Goal: Check status: Check status

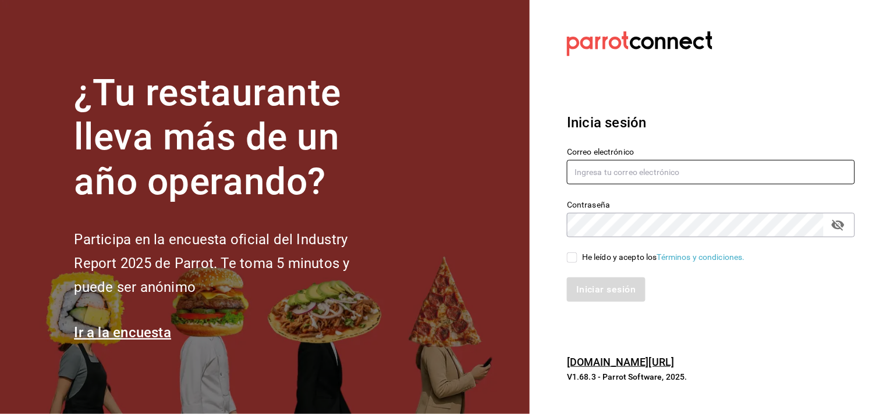
click at [619, 181] on input "text" at bounding box center [711, 172] width 288 height 24
type input "[PERSON_NAME][EMAIL_ADDRESS][PERSON_NAME][DOMAIN_NAME]"
click at [577, 257] on input "He leído y acepto los Términos y condiciones." at bounding box center [572, 258] width 10 height 10
checkbox input "true"
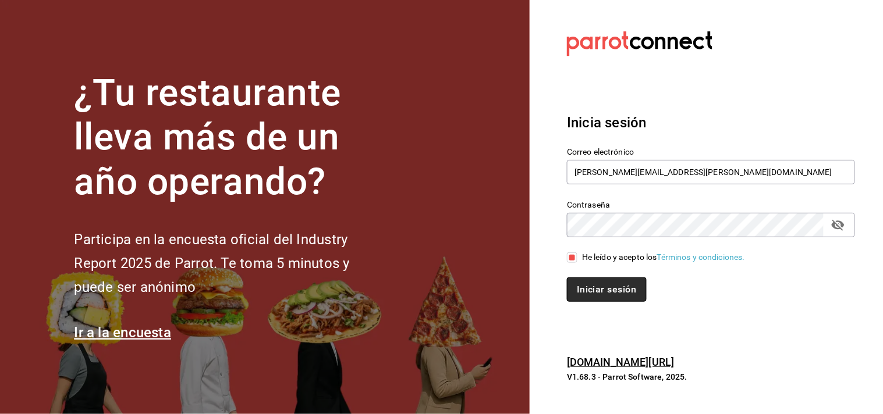
click at [584, 285] on button "Iniciar sesión" at bounding box center [606, 290] width 79 height 24
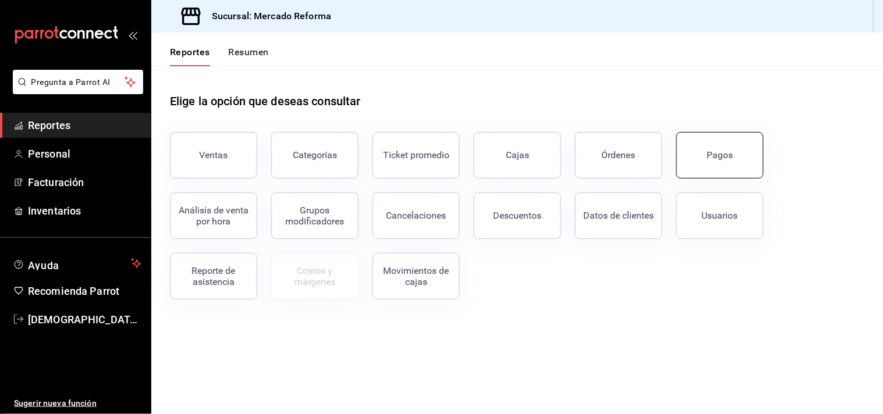
click at [724, 171] on button "Pagos" at bounding box center [719, 155] width 87 height 47
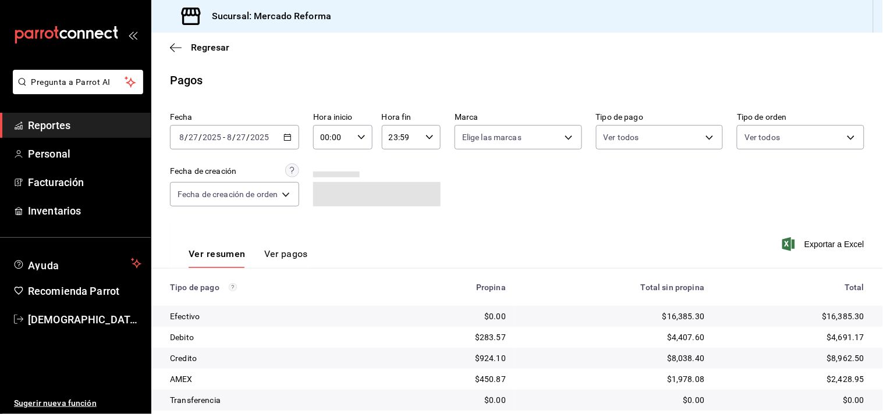
click at [554, 194] on div "Fecha 2025-08-27 8 / 27 / 2025 - 2025-08-27 8 / 27 / 2025 Hora inicio 00:00 Hor…" at bounding box center [517, 164] width 694 height 113
click at [222, 143] on div "2025-08-27 8 / 27 / 2025 - 2025-08-27 8 / 27 / 2025" at bounding box center [234, 137] width 129 height 24
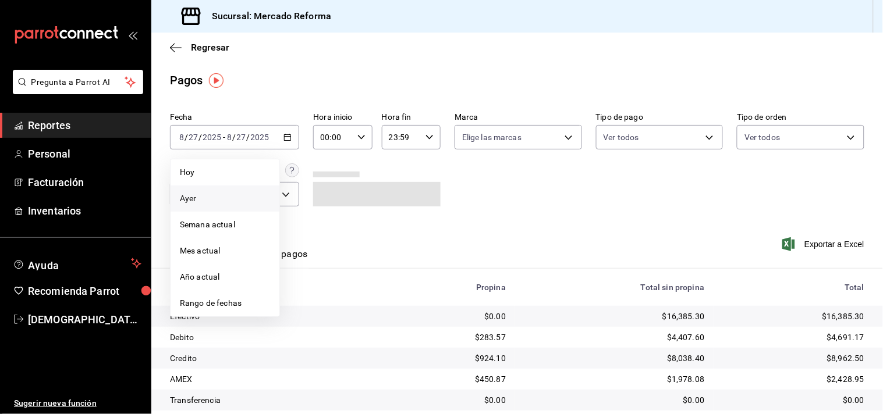
click at [195, 196] on span "Ayer" at bounding box center [225, 199] width 90 height 12
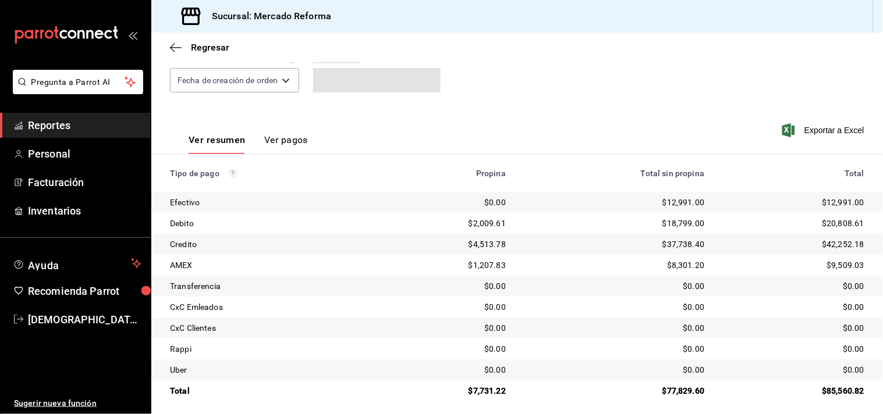
scroll to position [120, 0]
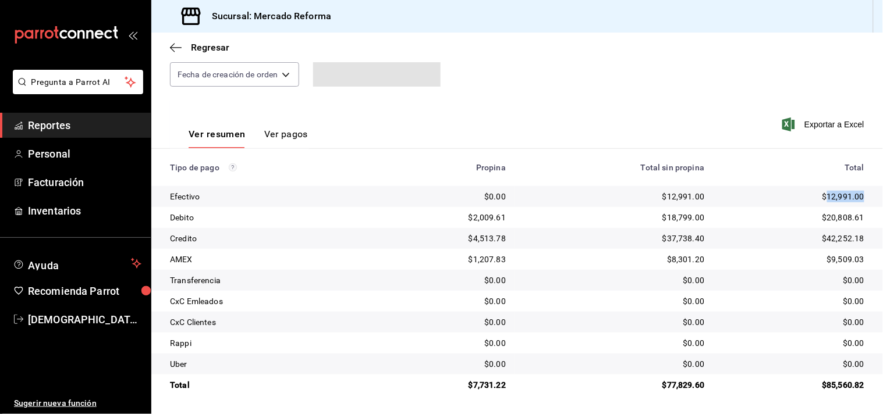
drag, startPoint x: 816, startPoint y: 198, endPoint x: 857, endPoint y: 191, distance: 41.4
click at [857, 191] on td "$12,991.00" at bounding box center [797, 196] width 169 height 21
copy div "12,991.00"
click at [821, 214] on div "$20,808.61" at bounding box center [793, 218] width 141 height 12
drag, startPoint x: 471, startPoint y: 385, endPoint x: 503, endPoint y: 384, distance: 32.0
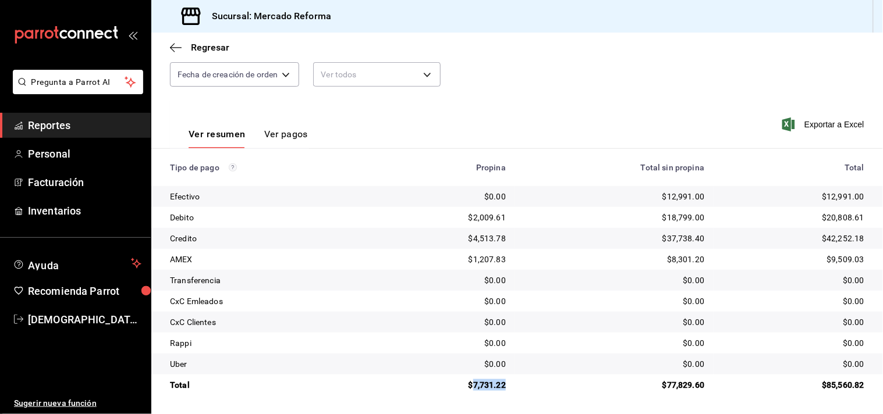
click at [503, 384] on td "$7,731.22" at bounding box center [447, 385] width 135 height 21
click at [496, 386] on div "$7,731.22" at bounding box center [447, 385] width 116 height 12
drag, startPoint x: 496, startPoint y: 386, endPoint x: 480, endPoint y: 388, distance: 16.4
click at [485, 386] on div "$7,731.22" at bounding box center [447, 385] width 116 height 12
drag, startPoint x: 469, startPoint y: 385, endPoint x: 516, endPoint y: 390, distance: 47.4
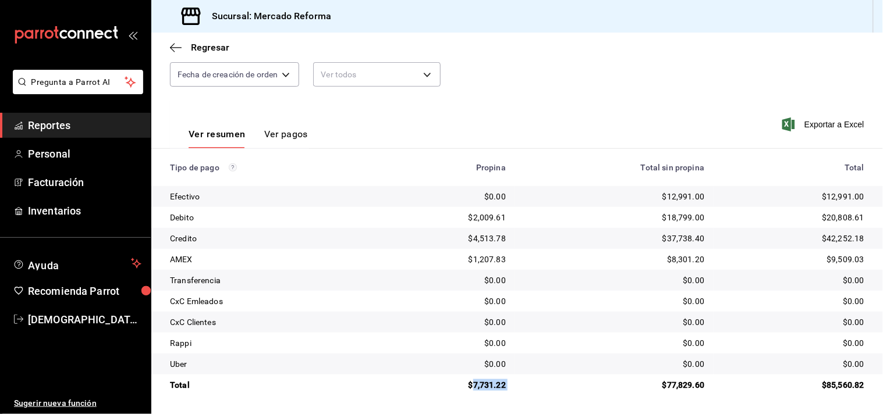
click at [516, 390] on tr "Total $7,731.22 $77,829.60 $85,560.82" at bounding box center [517, 385] width 732 height 21
copy div "7,731.22"
click at [542, 183] on th "Total sin propina" at bounding box center [614, 167] width 198 height 37
click at [390, 274] on td "$0.00" at bounding box center [447, 280] width 135 height 21
drag, startPoint x: 857, startPoint y: 386, endPoint x: 793, endPoint y: 392, distance: 63.6
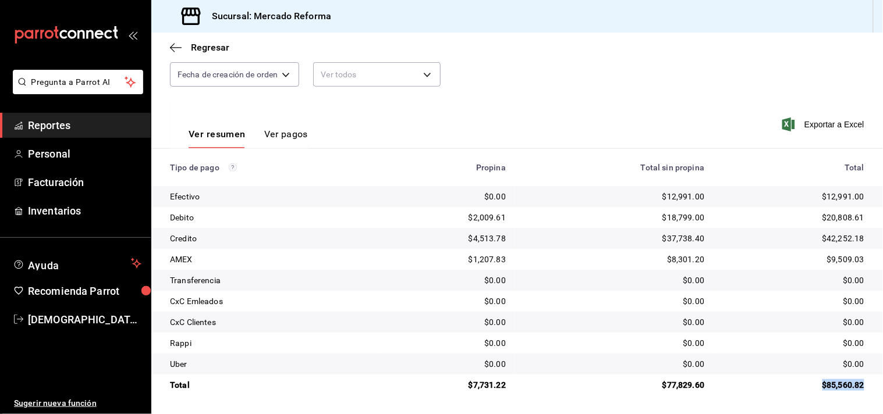
click at [793, 392] on td "$85,560.82" at bounding box center [797, 385] width 169 height 21
drag, startPoint x: 766, startPoint y: 392, endPoint x: 712, endPoint y: 389, distance: 53.7
click at [765, 393] on td "$85,560.82" at bounding box center [797, 385] width 169 height 21
